Goal: Information Seeking & Learning: Understand process/instructions

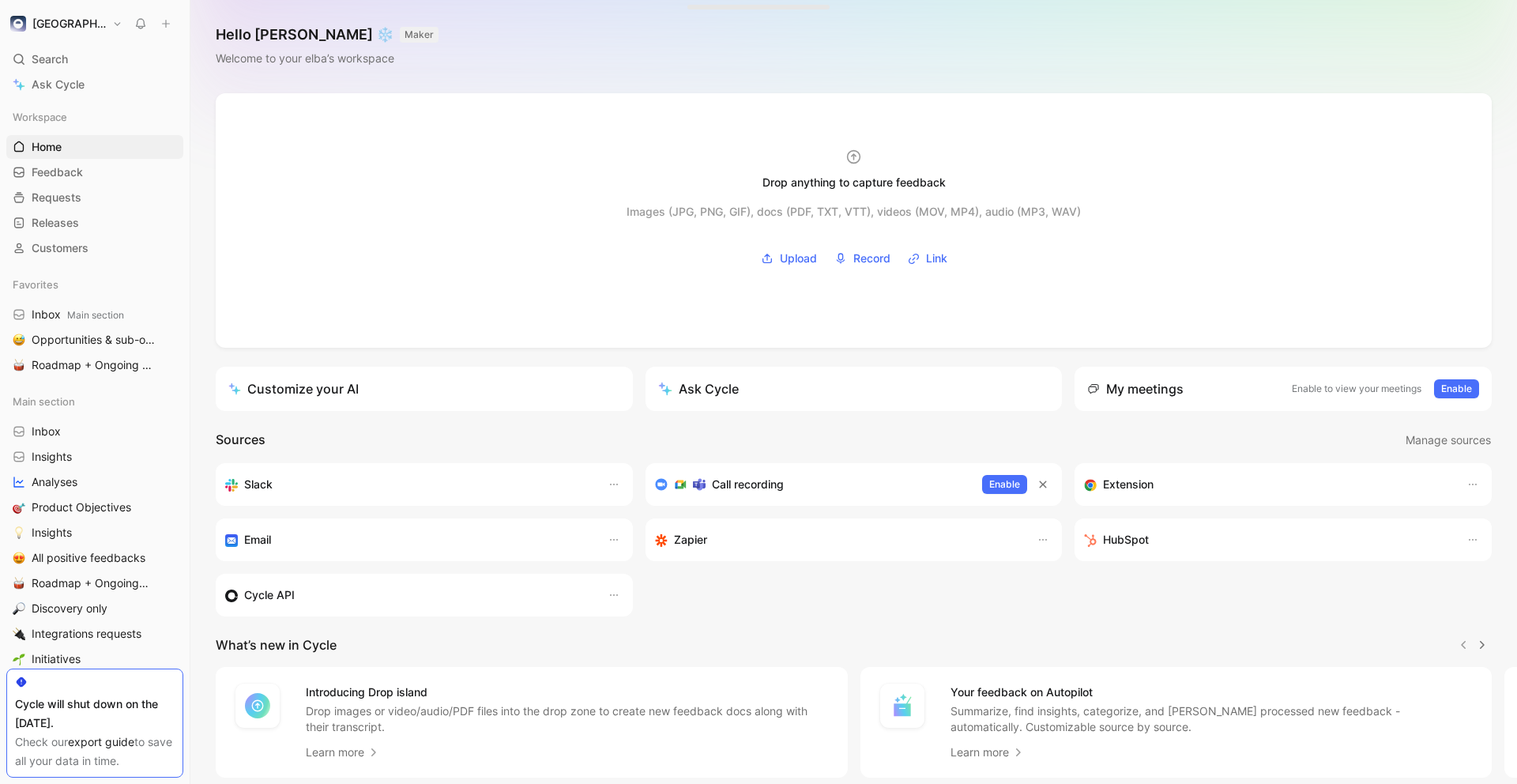
click at [946, 67] on div "Hello Maxime ❄️ MAKER Welcome to your elba’s workspace" at bounding box center [854, 47] width 1327 height 93
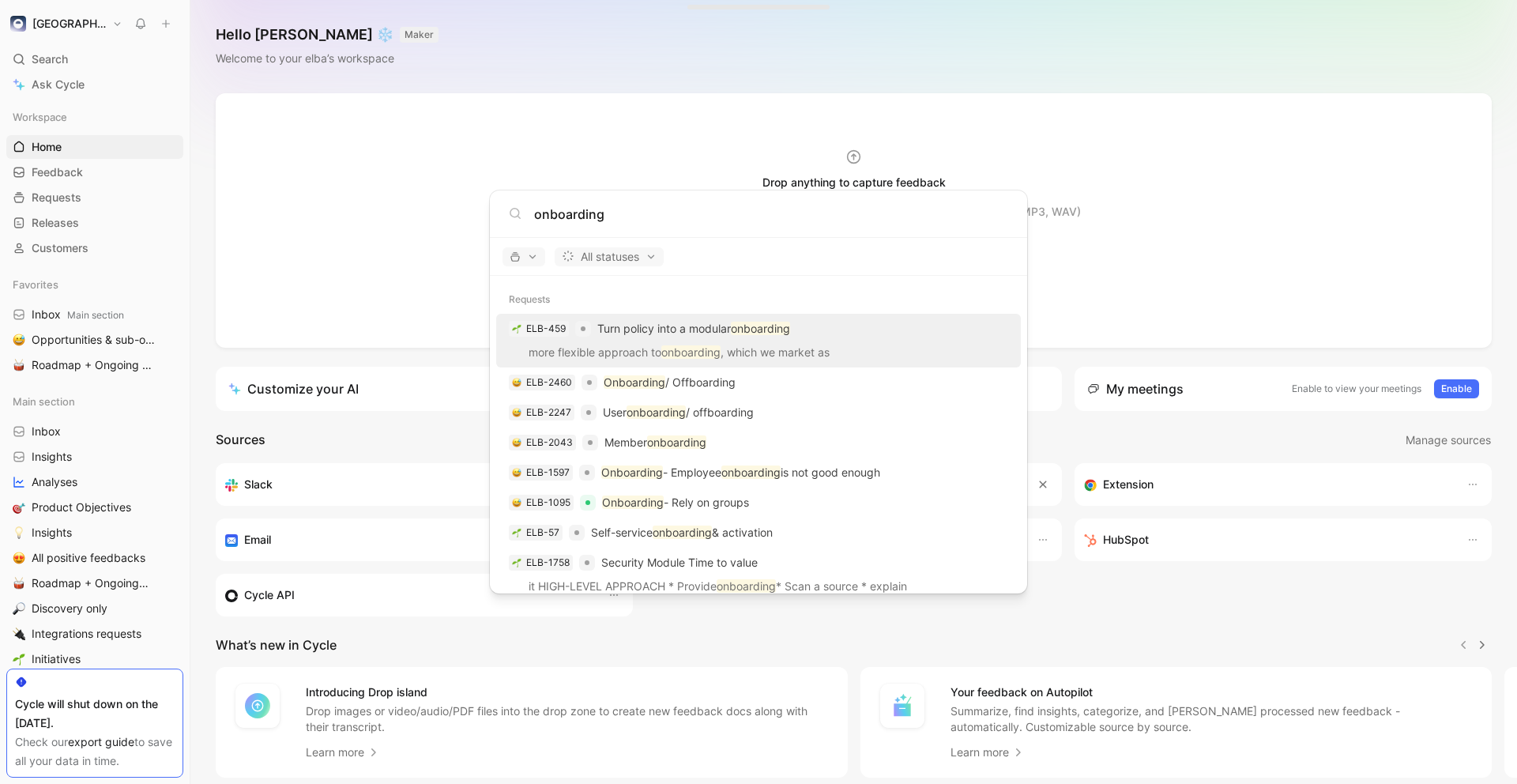
type input "onboarding"
click at [800, 333] on div "ELB-459 Turn policy into a modular onboarding" at bounding box center [758, 328] width 516 height 29
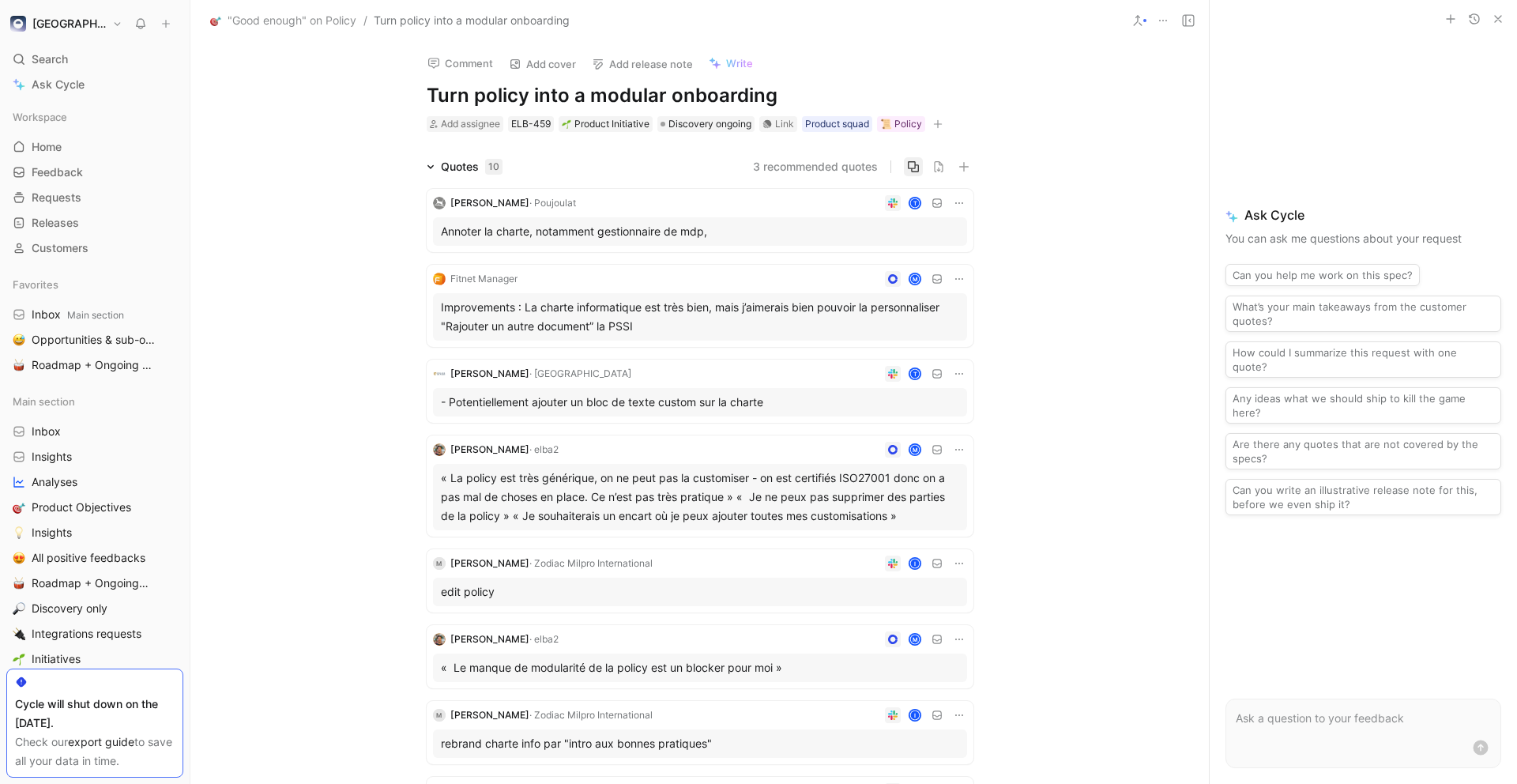
click at [914, 166] on icon "button" at bounding box center [913, 167] width 11 height 11
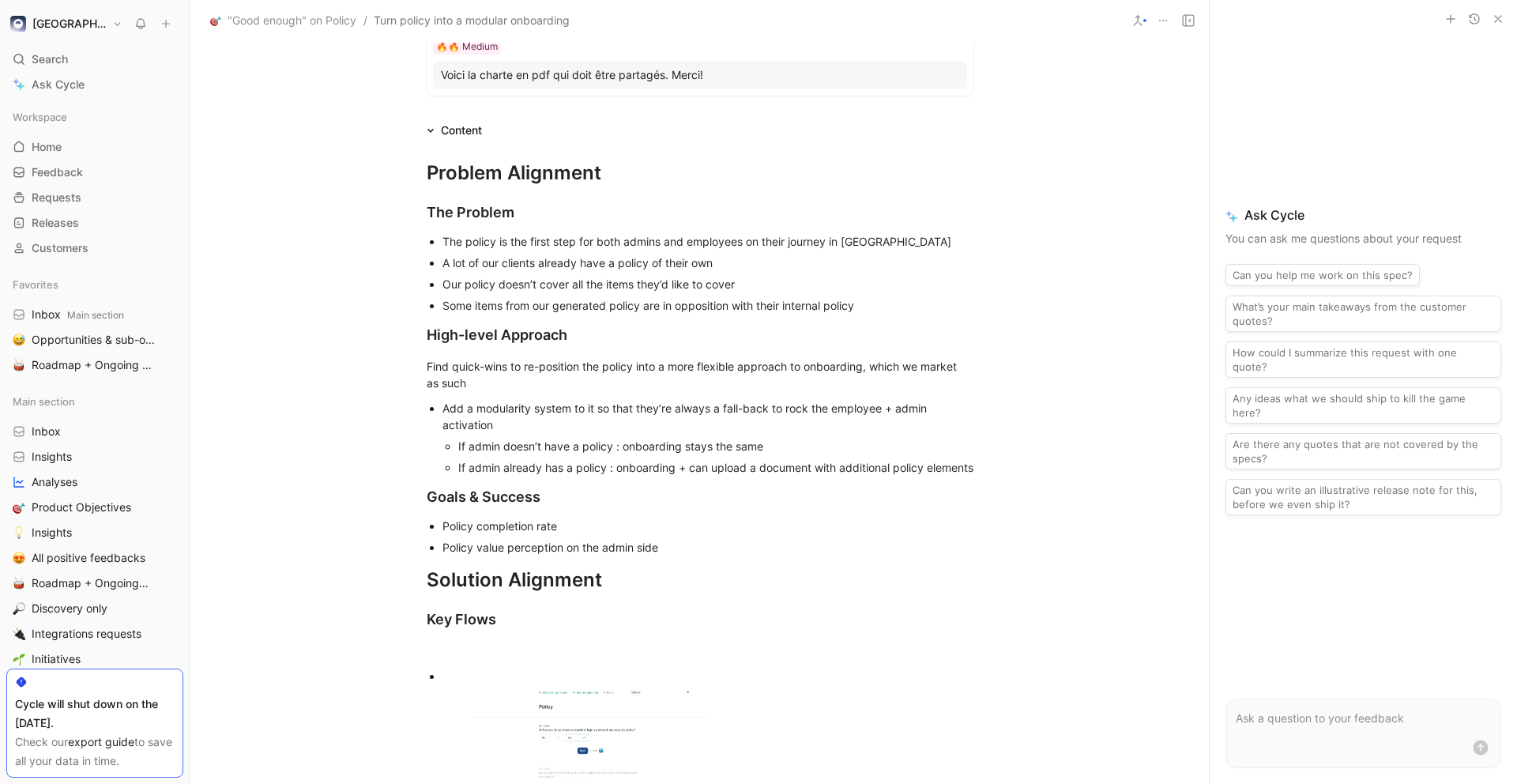
scroll to position [1030, 0]
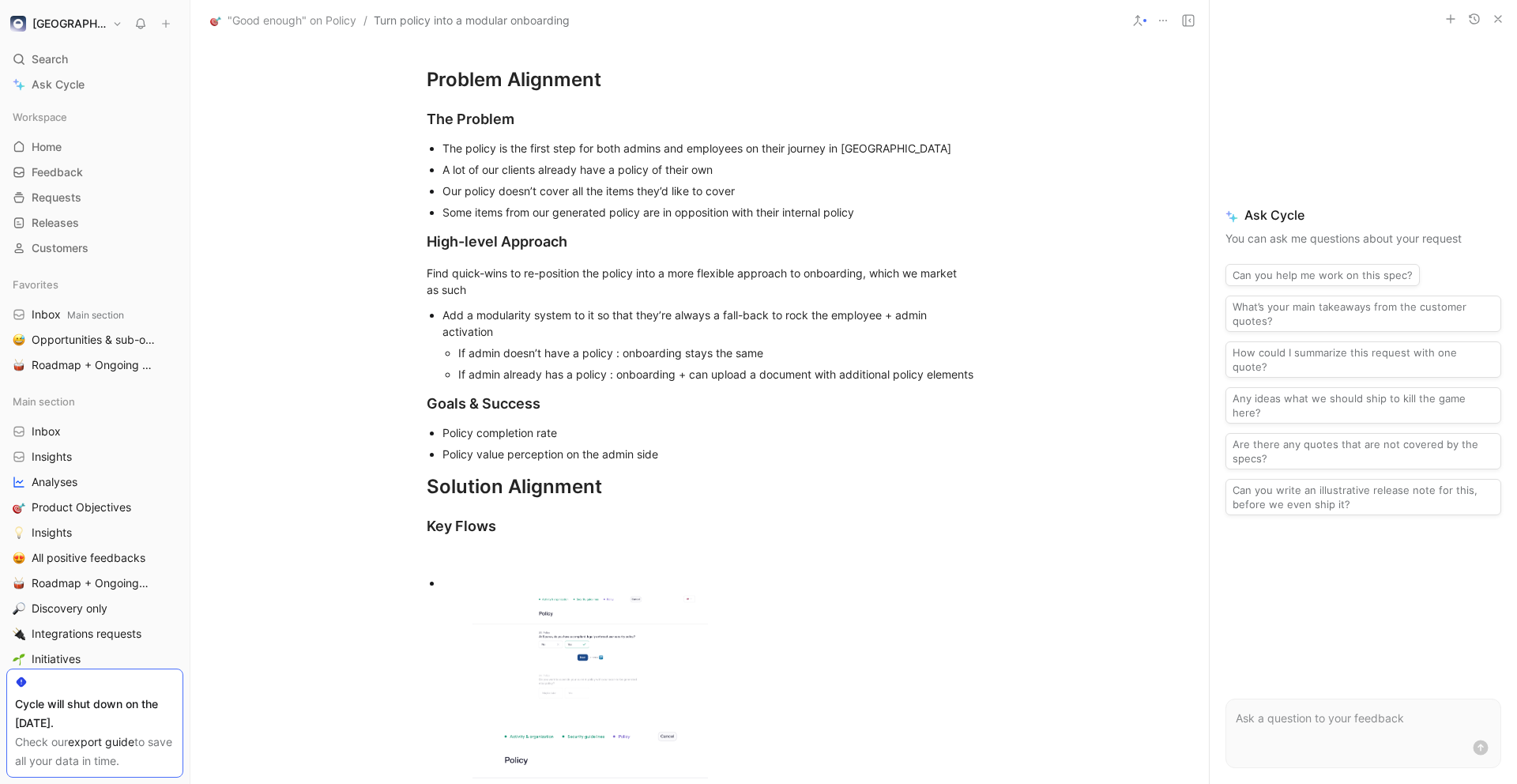
click at [698, 343] on p "If admin doesn’t have a policy : onboarding stays the same" at bounding box center [716, 353] width 516 height 22
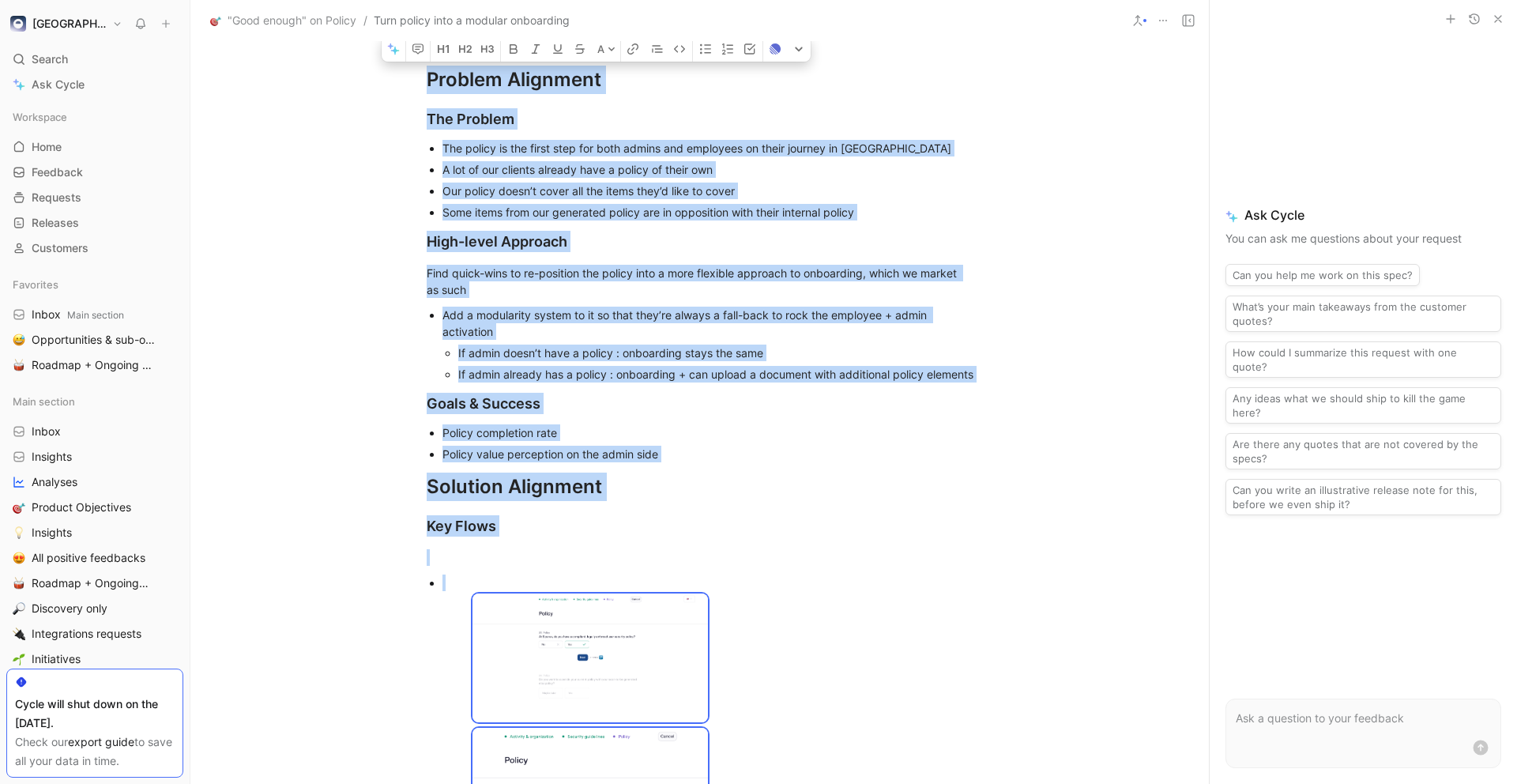
copy div "Loremip Dolorsita Con Adipisc Eli seddoe te inc utlab etdo mag aliq enimad min …"
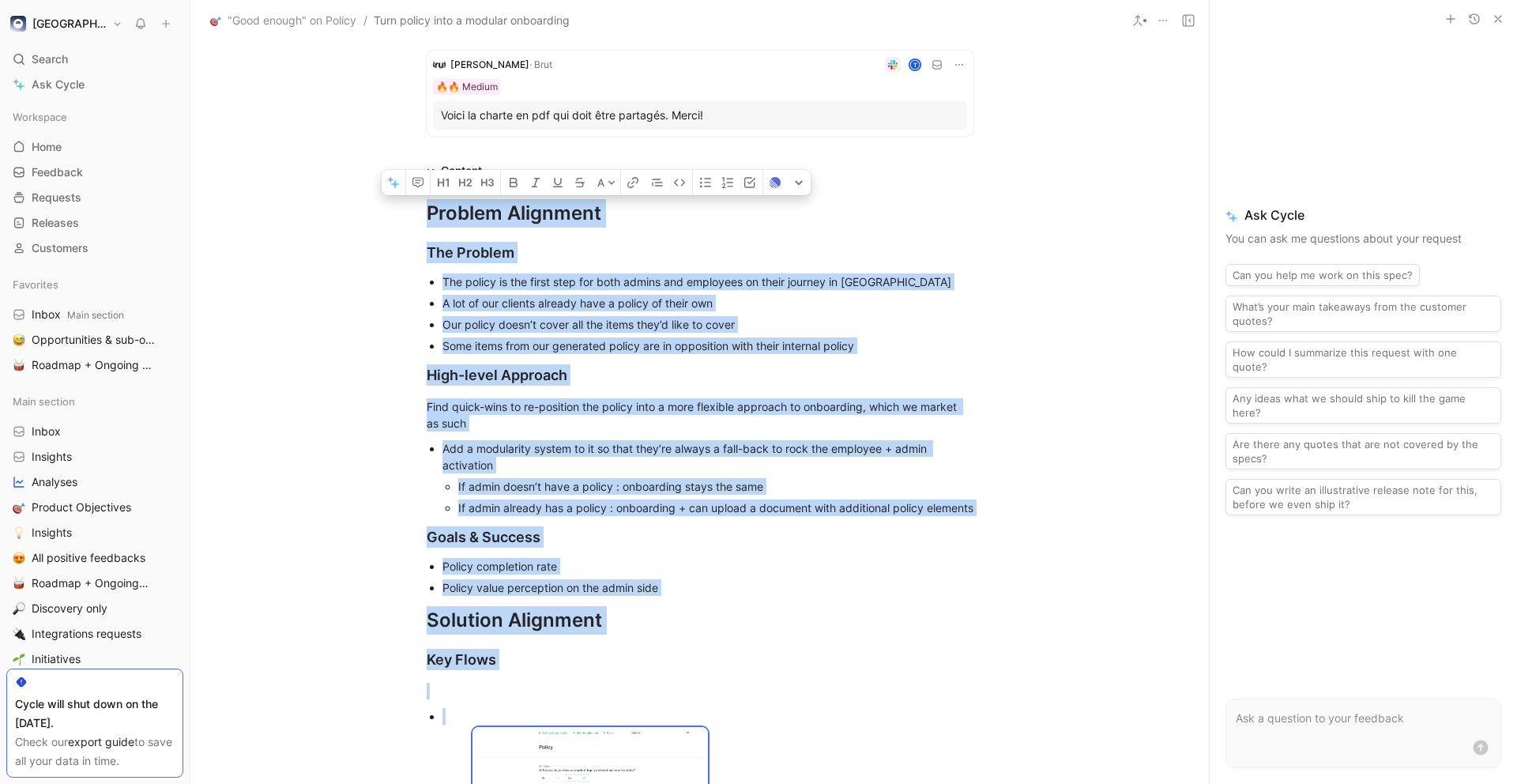
click at [936, 318] on div "Our policy doesn’t cover all the items they’d like to cover" at bounding box center [708, 324] width 531 height 17
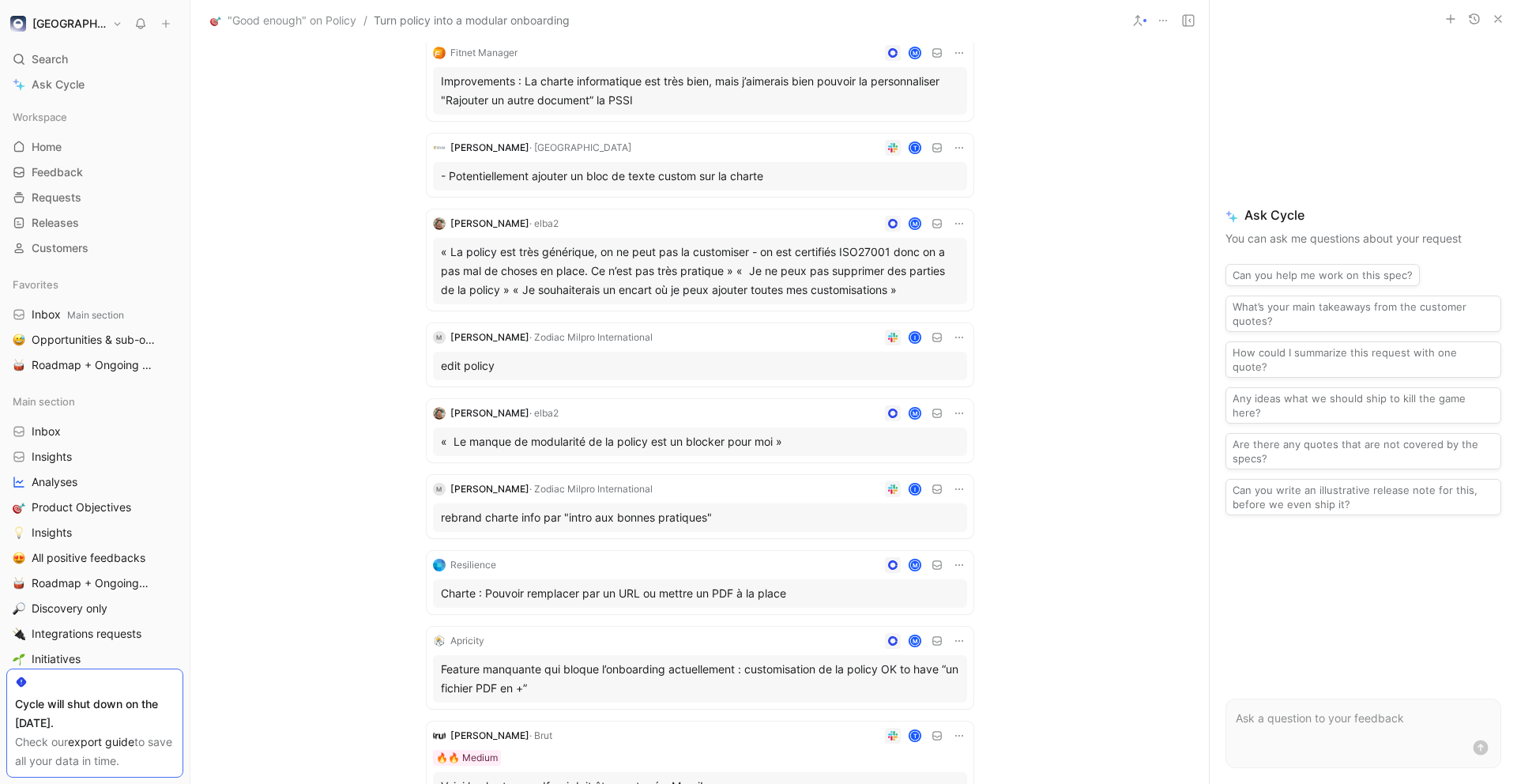
scroll to position [0, 0]
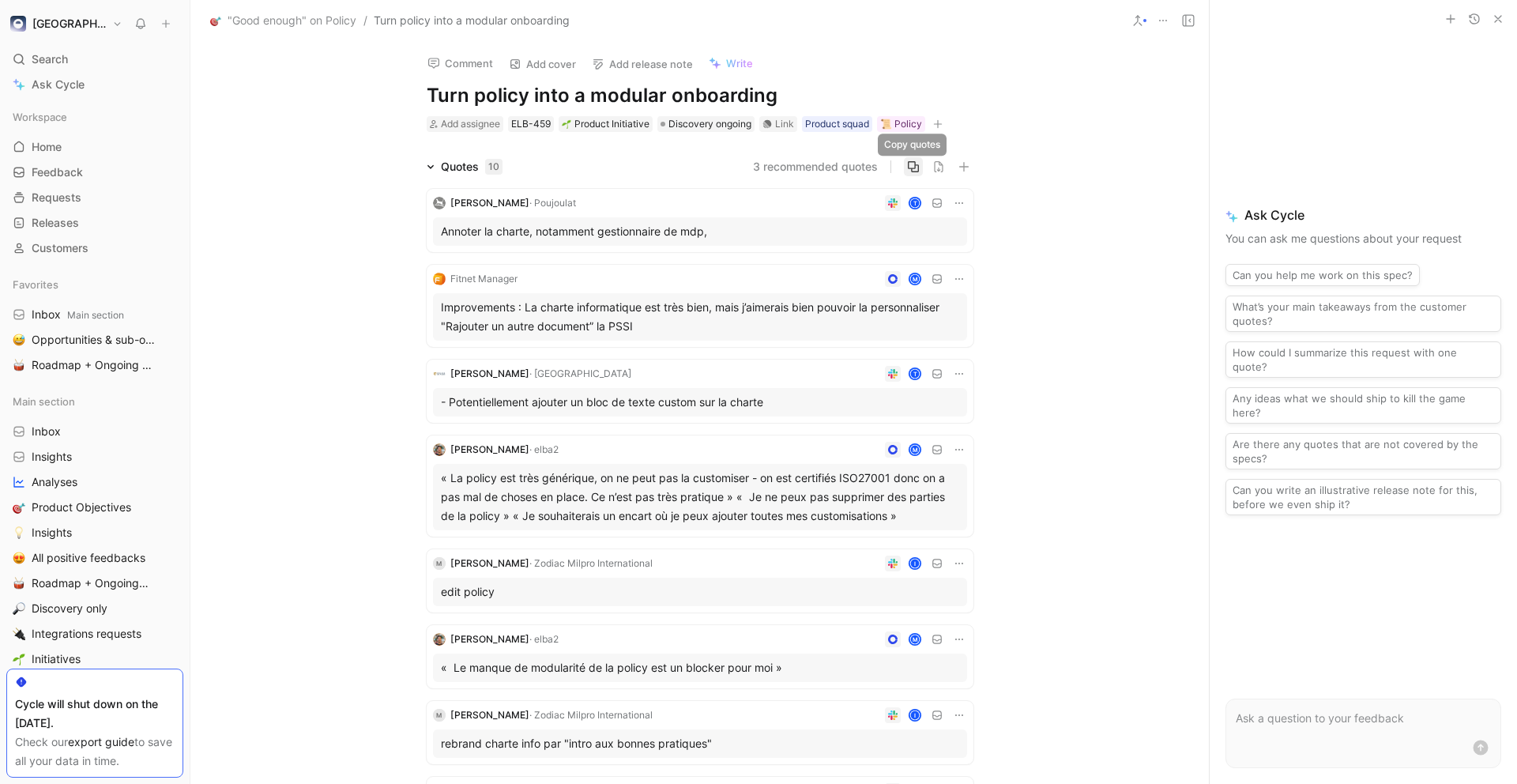
click at [913, 166] on icon "button" at bounding box center [913, 167] width 13 height 13
